Goal: Task Accomplishment & Management: Use online tool/utility

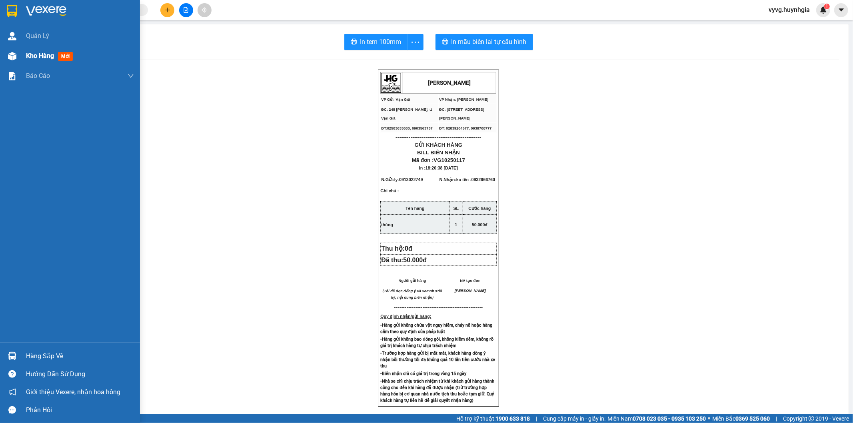
click at [35, 59] on span "Kho hàng" at bounding box center [40, 56] width 28 height 8
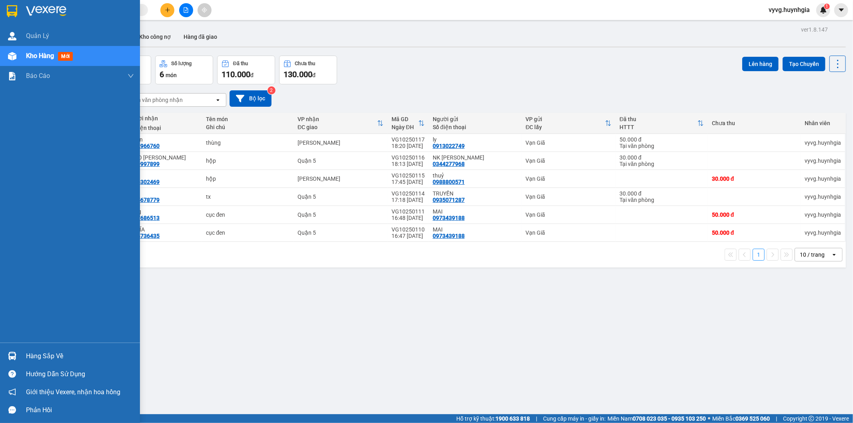
click at [43, 354] on div "Hàng sắp về" at bounding box center [80, 356] width 108 height 12
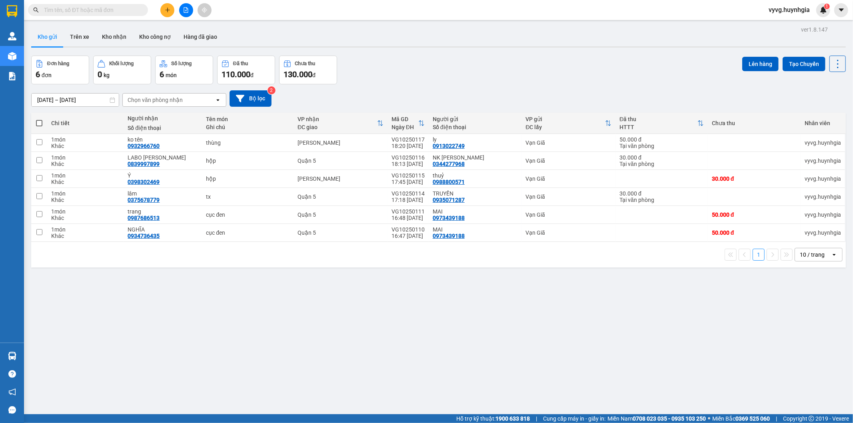
click at [213, 284] on section "Kết quả tìm kiếm ( 0 ) Bộ lọc No Data vyvg.huynhgia 1 Quản [PERSON_NAME] hàng m…" at bounding box center [426, 211] width 853 height 423
click at [38, 122] on span at bounding box center [39, 123] width 6 height 6
click at [39, 119] on input "checkbox" at bounding box center [39, 119] width 0 height 0
checkbox input "true"
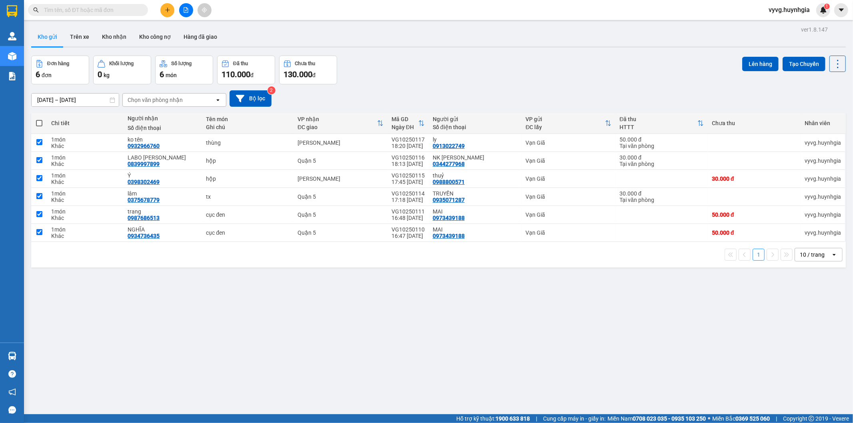
checkbox input "true"
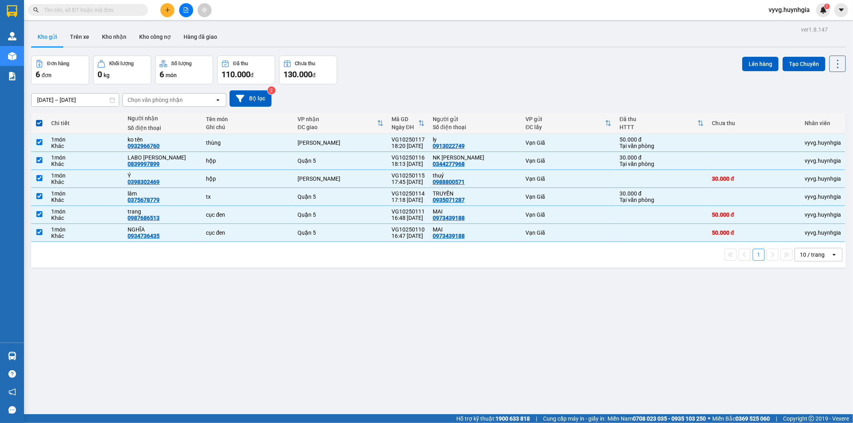
scroll to position [37, 0]
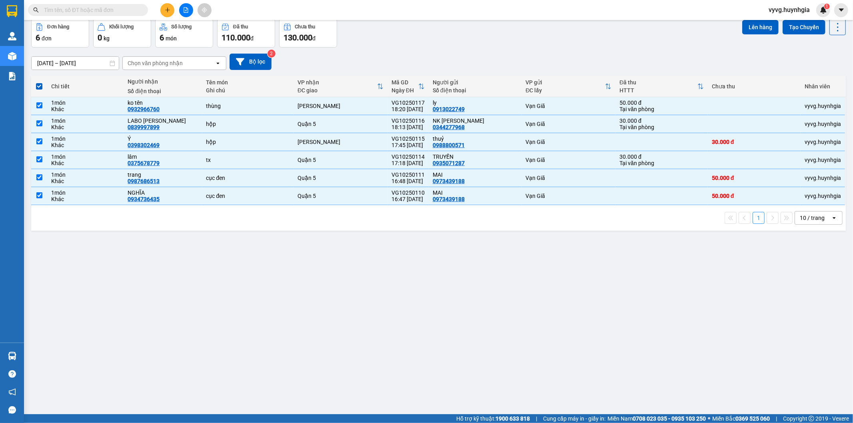
click at [388, 307] on div "ver 1.8.147 Kho gửi Trên xe Kho nhận Kho công nợ Hàng đã giao Đơn hàng 6 đơn Kh…" at bounding box center [438, 198] width 821 height 423
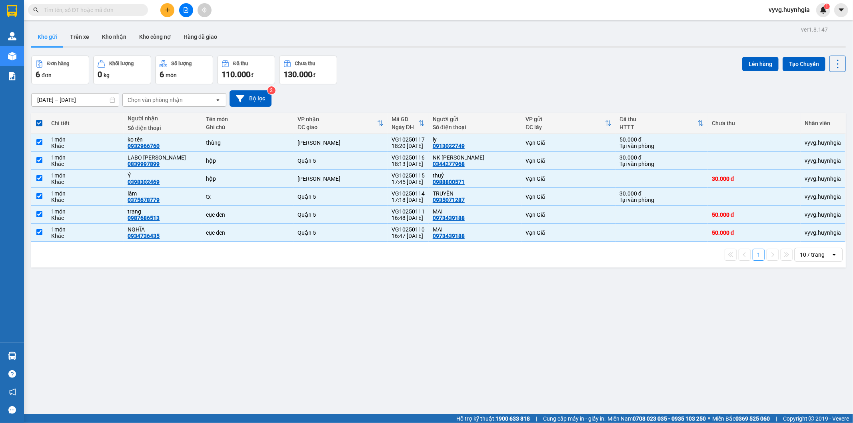
click at [312, 306] on div "ver 1.8.147 Kho gửi Trên xe Kho nhận Kho công nợ Hàng đã giao Đơn hàng 6 đơn Kh…" at bounding box center [438, 235] width 821 height 423
click at [38, 124] on span at bounding box center [39, 123] width 6 height 6
click at [39, 119] on input "checkbox" at bounding box center [39, 119] width 0 height 0
checkbox input "false"
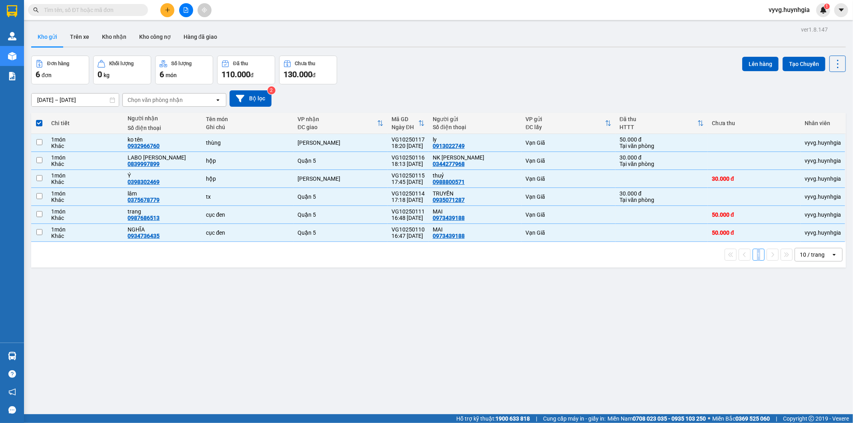
checkbox input "false"
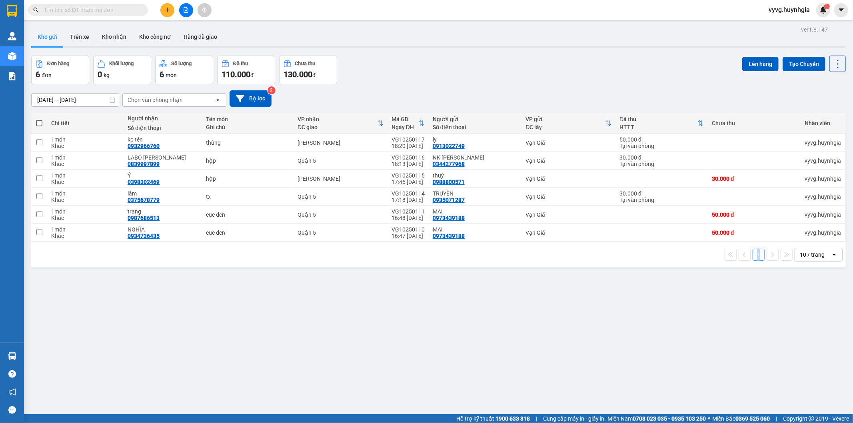
click at [38, 125] on span at bounding box center [39, 123] width 6 height 6
click at [39, 119] on input "checkbox" at bounding box center [39, 119] width 0 height 0
checkbox input "true"
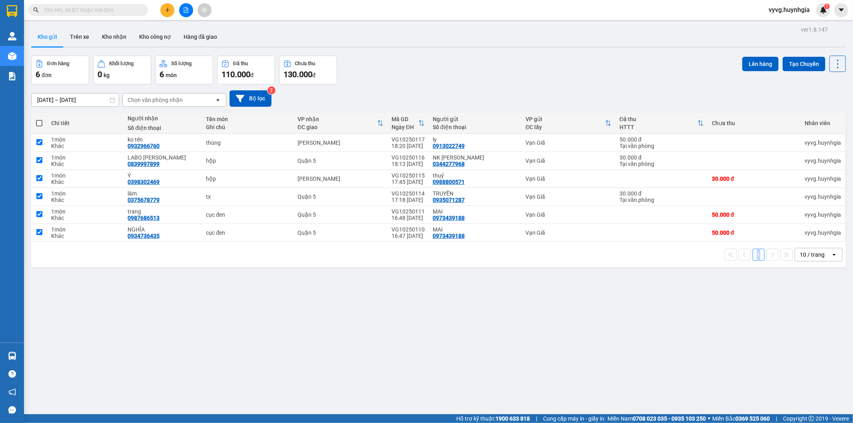
checkbox input "true"
click at [38, 125] on span at bounding box center [39, 123] width 6 height 6
click at [39, 119] on input "checkbox" at bounding box center [39, 119] width 0 height 0
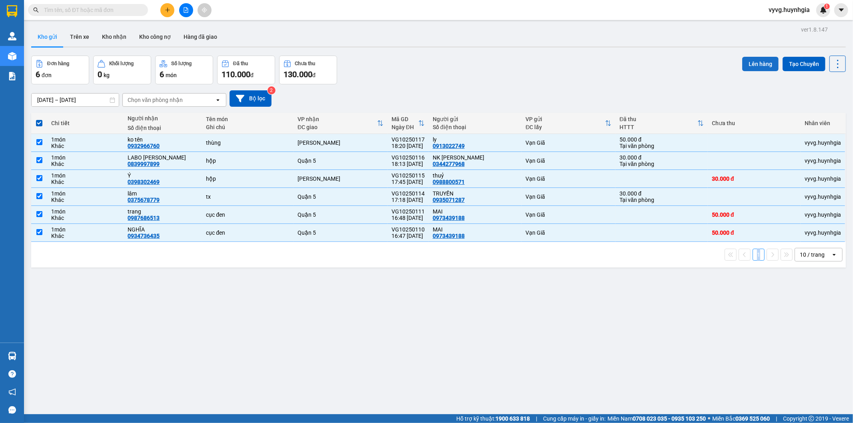
click at [750, 67] on button "Lên hàng" at bounding box center [760, 64] width 36 height 14
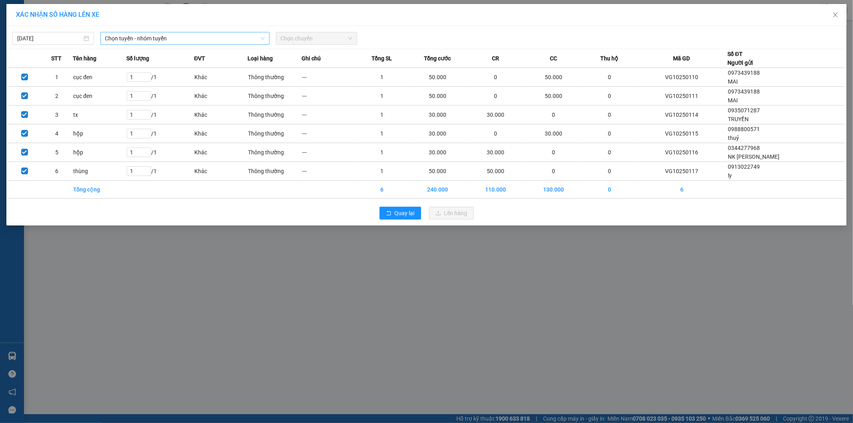
click at [210, 37] on span "Chọn tuyến - nhóm tuyến" at bounding box center [185, 38] width 160 height 12
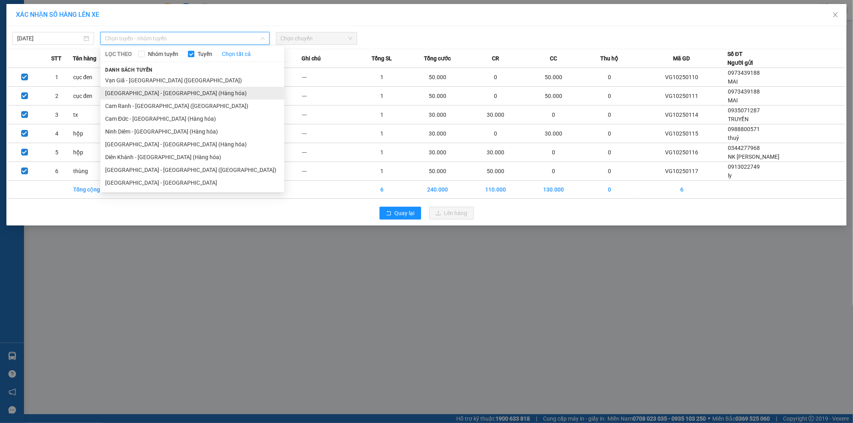
click at [189, 92] on li "[GEOGRAPHIC_DATA] - [GEOGRAPHIC_DATA] (Hàng hóa)" at bounding box center [192, 93] width 184 height 13
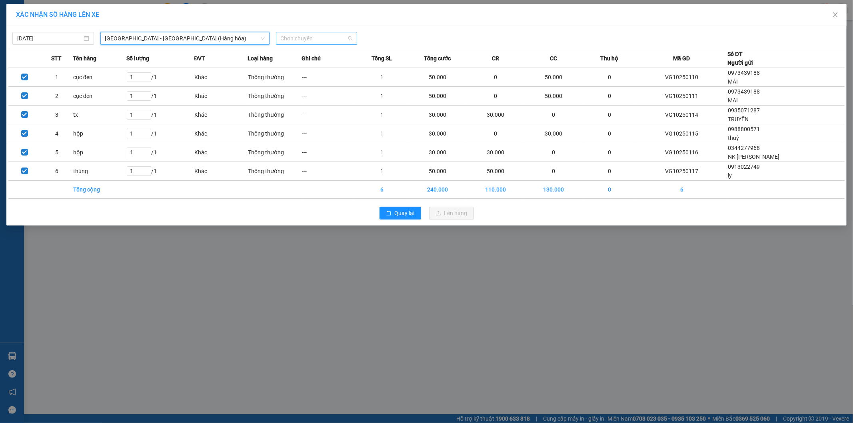
click at [309, 34] on span "Chọn chuyến" at bounding box center [317, 38] width 72 height 12
click at [295, 67] on div "22:00" at bounding box center [312, 67] width 62 height 9
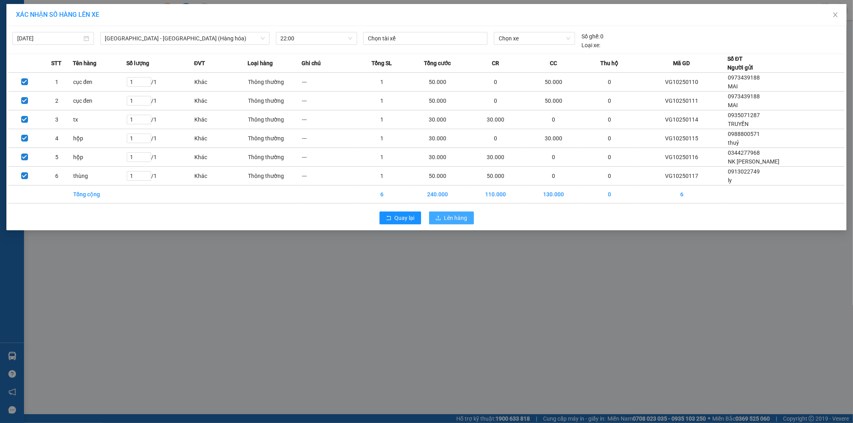
click at [461, 221] on span "Lên hàng" at bounding box center [455, 217] width 23 height 9
